Goal: Transaction & Acquisition: Subscribe to service/newsletter

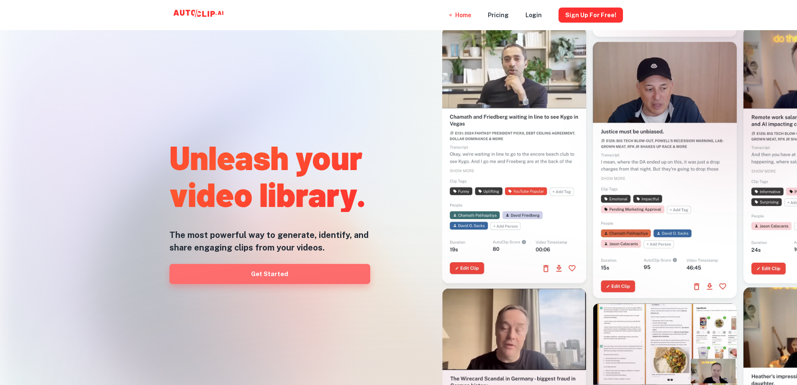
click at [282, 278] on link "Get Started" at bounding box center [269, 274] width 201 height 20
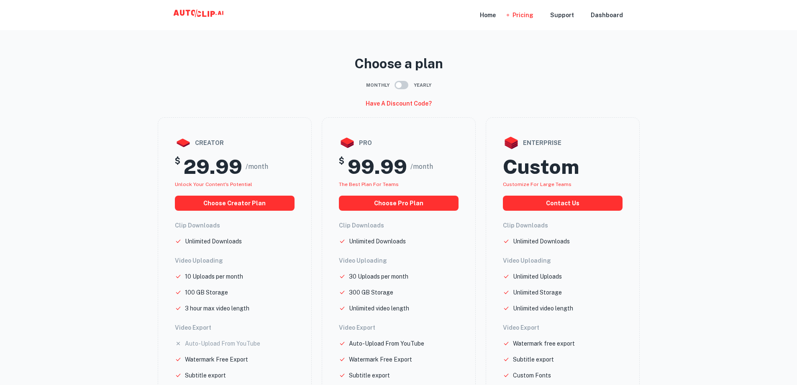
click at [186, 7] on icon at bounding box center [200, 15] width 84 height 17
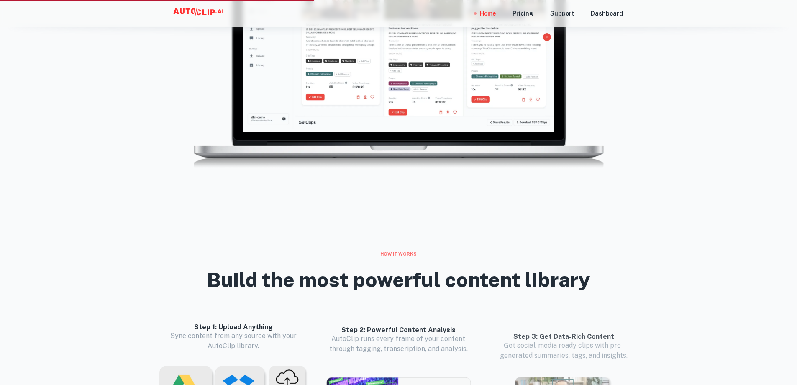
scroll to position [460, 0]
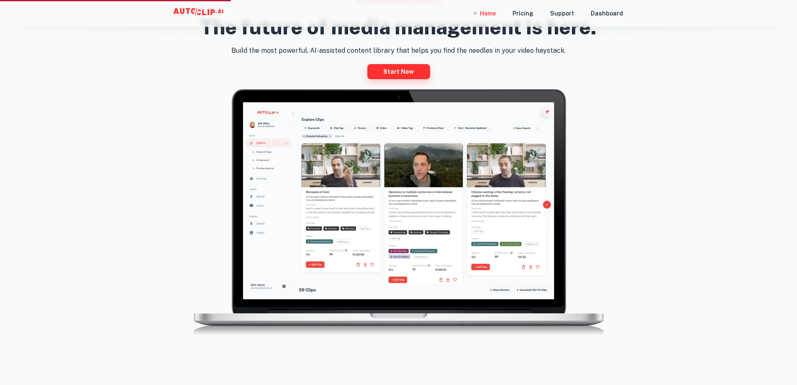
click at [399, 70] on link "Start now" at bounding box center [398, 71] width 63 height 15
